Goal: Task Accomplishment & Management: Use online tool/utility

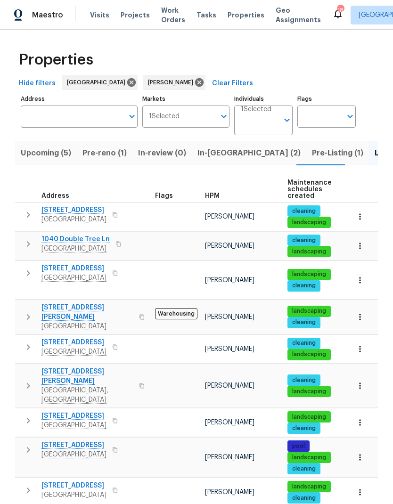
scroll to position [92, 0]
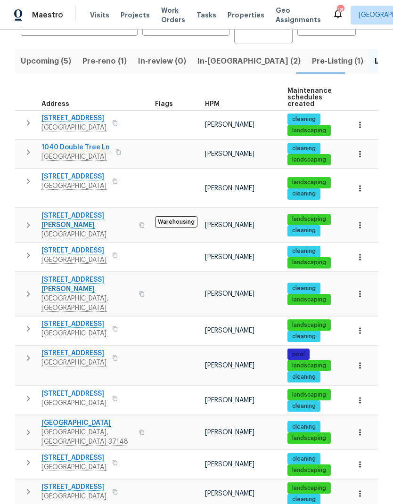
click at [25, 176] on icon "button" at bounding box center [28, 181] width 11 height 11
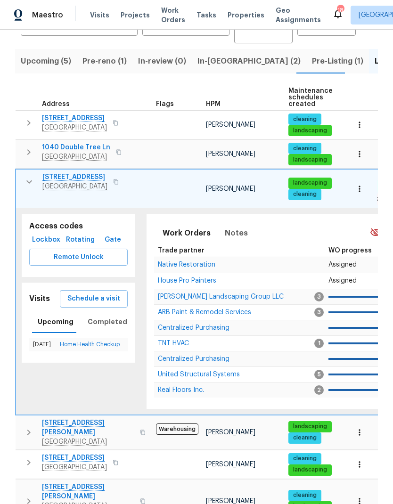
click at [183, 277] on span "House Pro Painters" at bounding box center [187, 280] width 58 height 7
click at [29, 172] on button "button" at bounding box center [29, 181] width 19 height 19
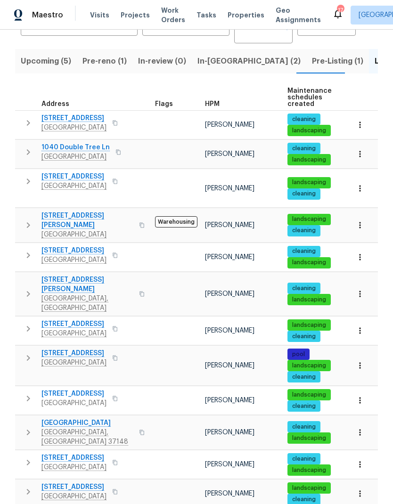
click at [363, 361] on icon "button" at bounding box center [359, 365] width 9 height 9
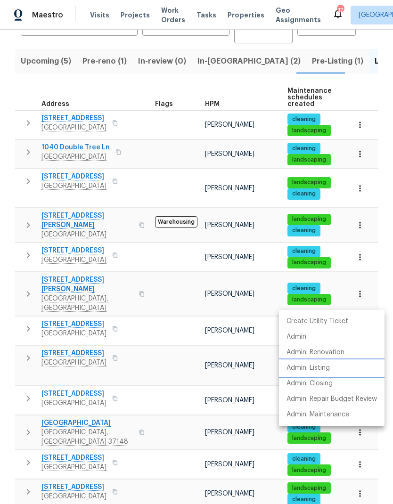
click at [337, 367] on li "Admin: Listing" at bounding box center [332, 368] width 106 height 16
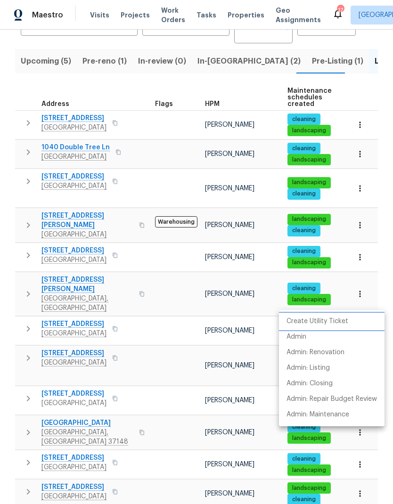
click at [303, 318] on p "Create Utility Ticket" at bounding box center [317, 322] width 62 height 10
click at [31, 144] on div at bounding box center [196, 252] width 393 height 504
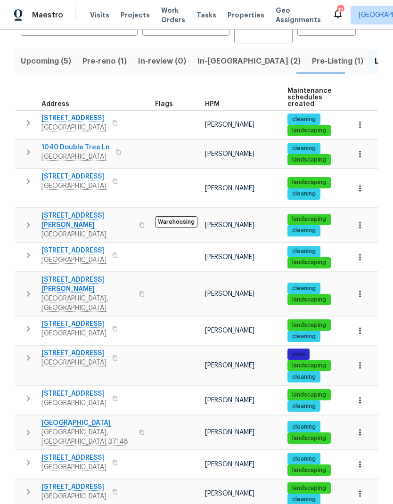
click at [29, 179] on icon "button" at bounding box center [28, 182] width 3 height 6
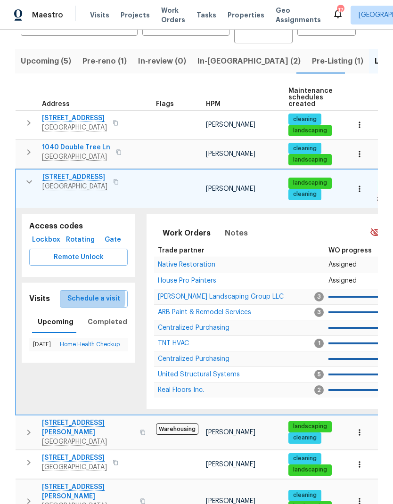
click at [84, 293] on span "Schedule a visit" at bounding box center [93, 299] width 53 height 12
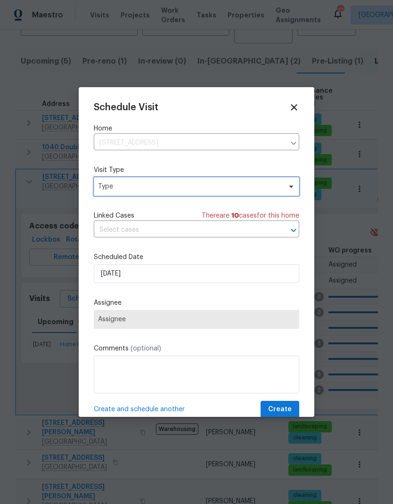
click at [111, 196] on span "Type" at bounding box center [196, 186] width 205 height 19
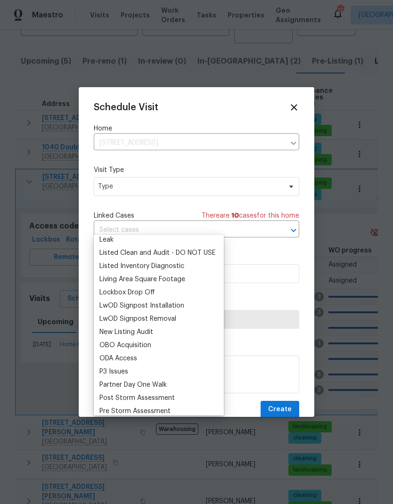
scroll to position [440, 0]
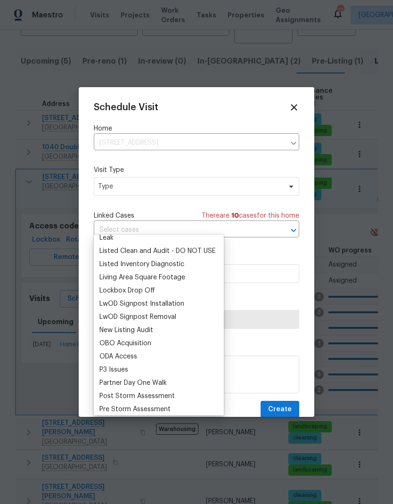
click at [112, 260] on div "Listed Inventory Diagnostic" at bounding box center [141, 264] width 85 height 9
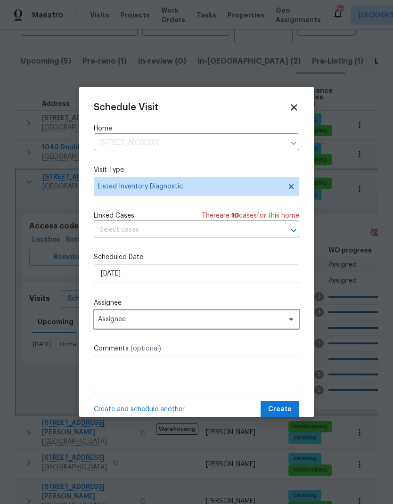
click at [117, 322] on span "Assignee" at bounding box center [190, 320] width 185 height 8
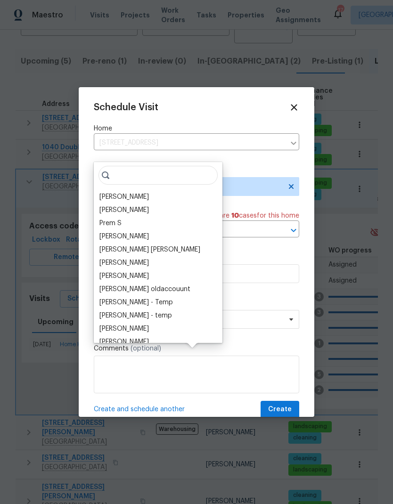
click at [105, 192] on div "[PERSON_NAME]" at bounding box center [123, 196] width 49 height 9
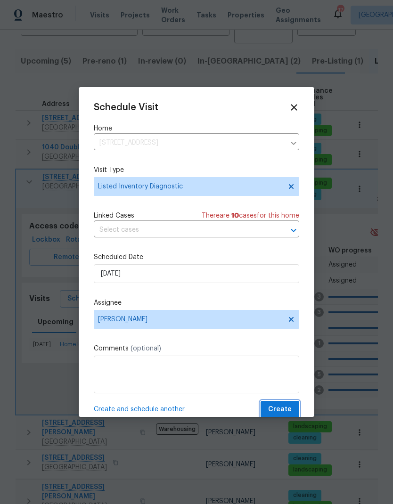
click at [287, 407] on span "Create" at bounding box center [280, 410] width 24 height 12
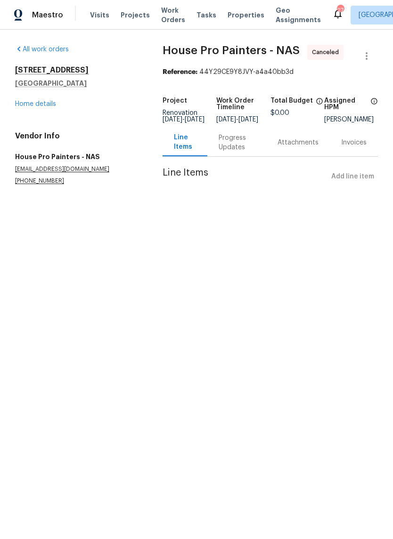
click at [35, 96] on div "[STREET_ADDRESS] Home details" at bounding box center [77, 86] width 125 height 43
click at [36, 101] on link "Home details" at bounding box center [35, 104] width 41 height 7
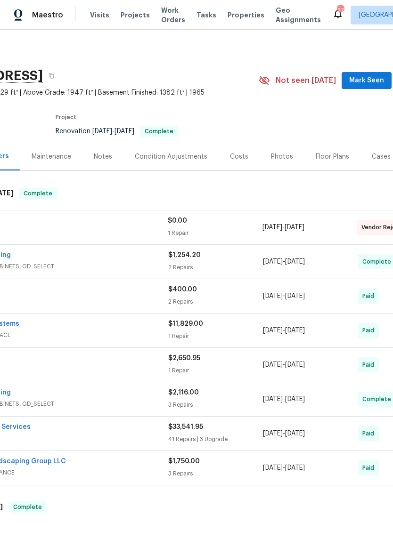
scroll to position [0, 83]
click at [271, 160] on div "Photos" at bounding box center [282, 156] width 22 height 9
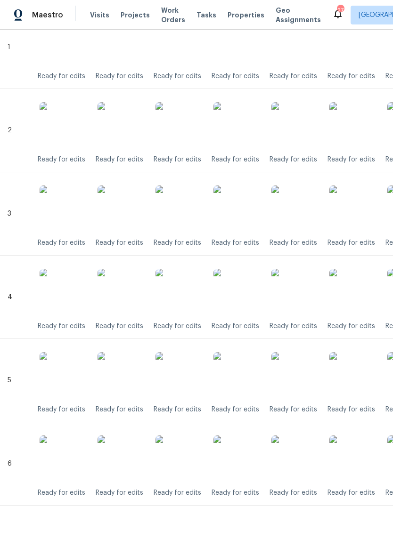
scroll to position [343, 0]
click at [230, 130] on img at bounding box center [236, 126] width 47 height 47
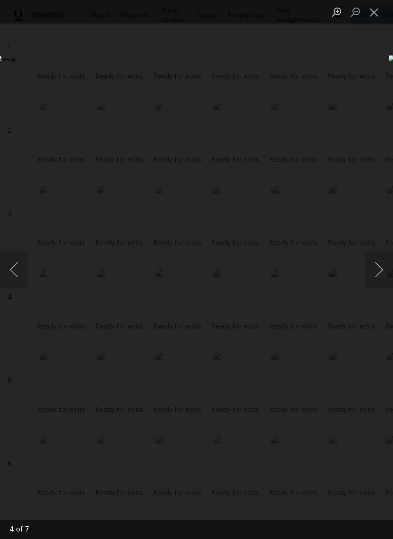
click at [377, 12] on button "Close lightbox" at bounding box center [374, 12] width 19 height 16
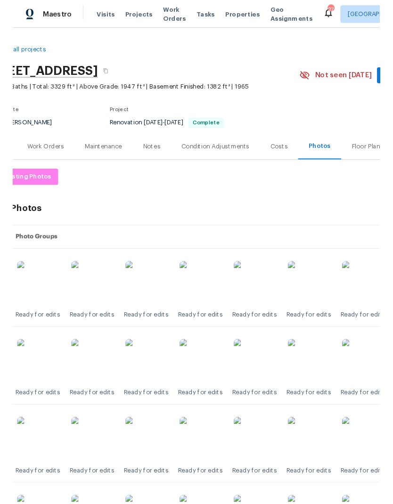
scroll to position [0, 35]
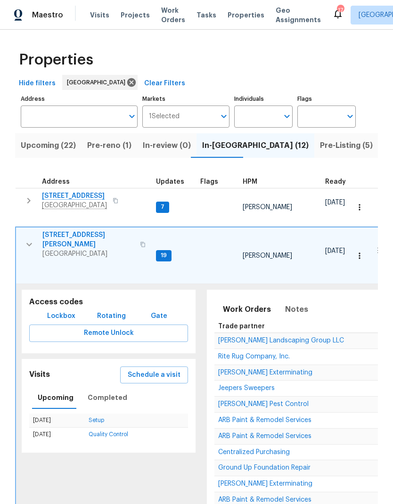
click at [22, 230] on button "button" at bounding box center [29, 244] width 19 height 28
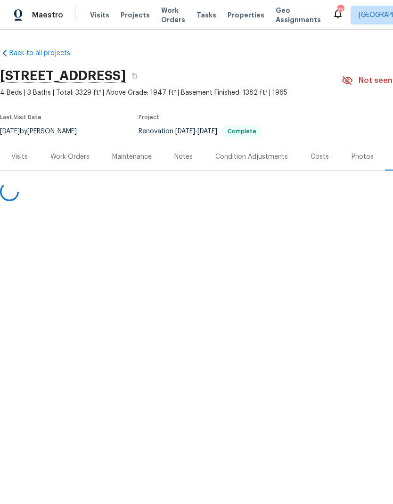
scroll to position [0, 35]
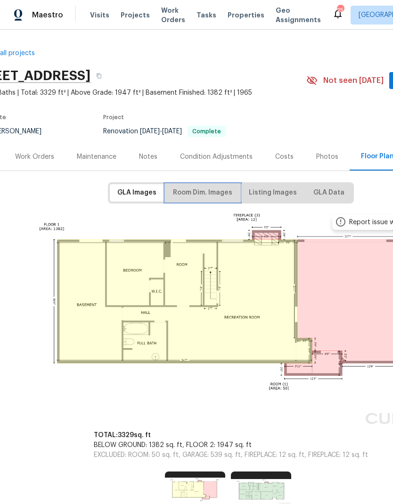
click at [195, 192] on span "Room Dim. Images" at bounding box center [202, 193] width 59 height 12
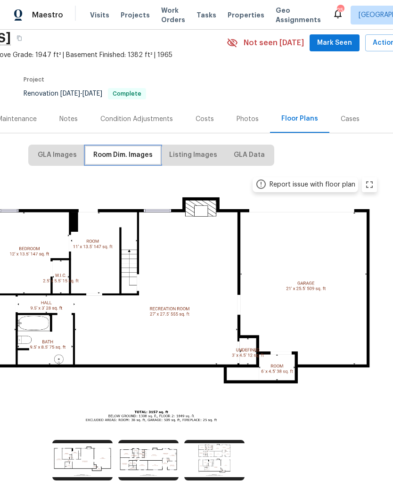
scroll to position [37, 113]
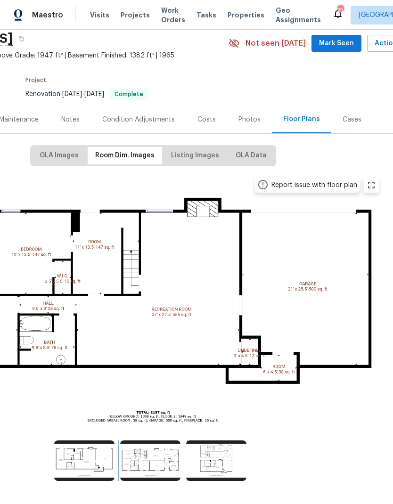
click at [136, 459] on img at bounding box center [150, 460] width 60 height 41
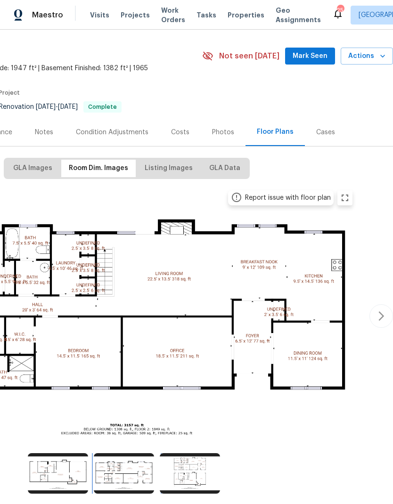
scroll to position [24, 139]
